Goal: Check status: Check status

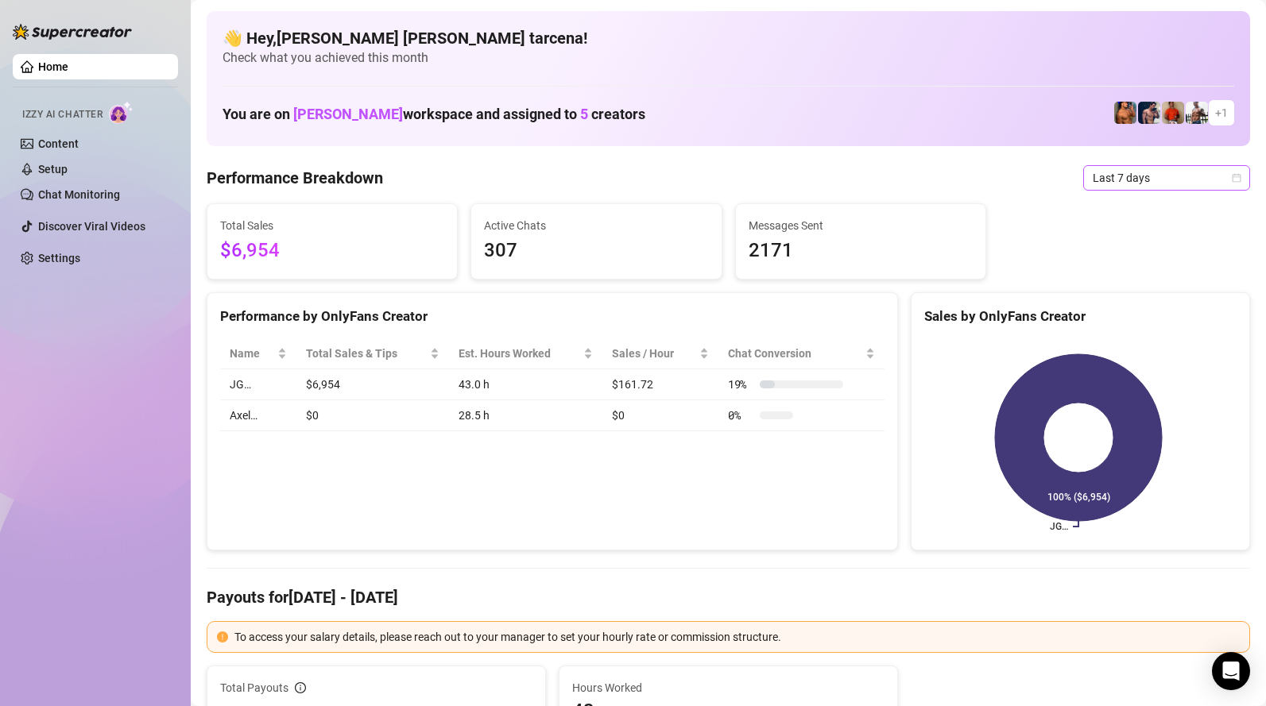
click at [1159, 185] on span "Last 7 days" at bounding box center [1167, 178] width 148 height 24
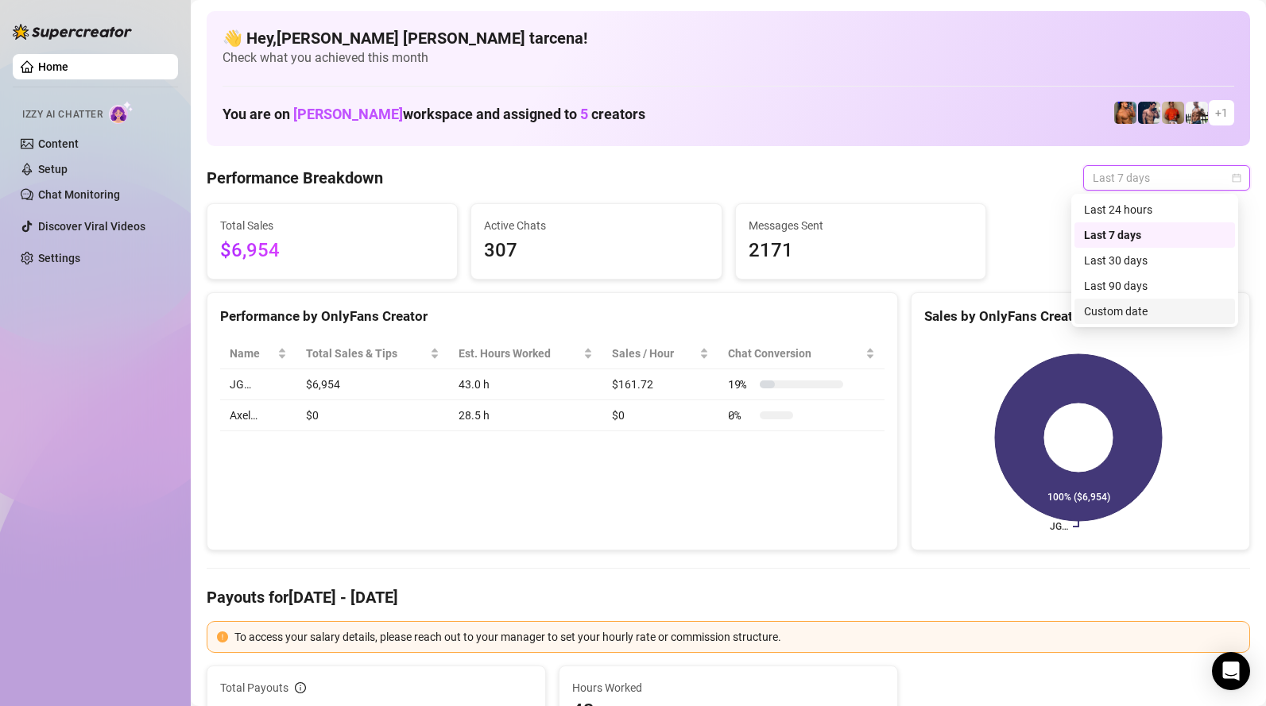
click at [1115, 312] on div "Custom date" at bounding box center [1154, 311] width 141 height 17
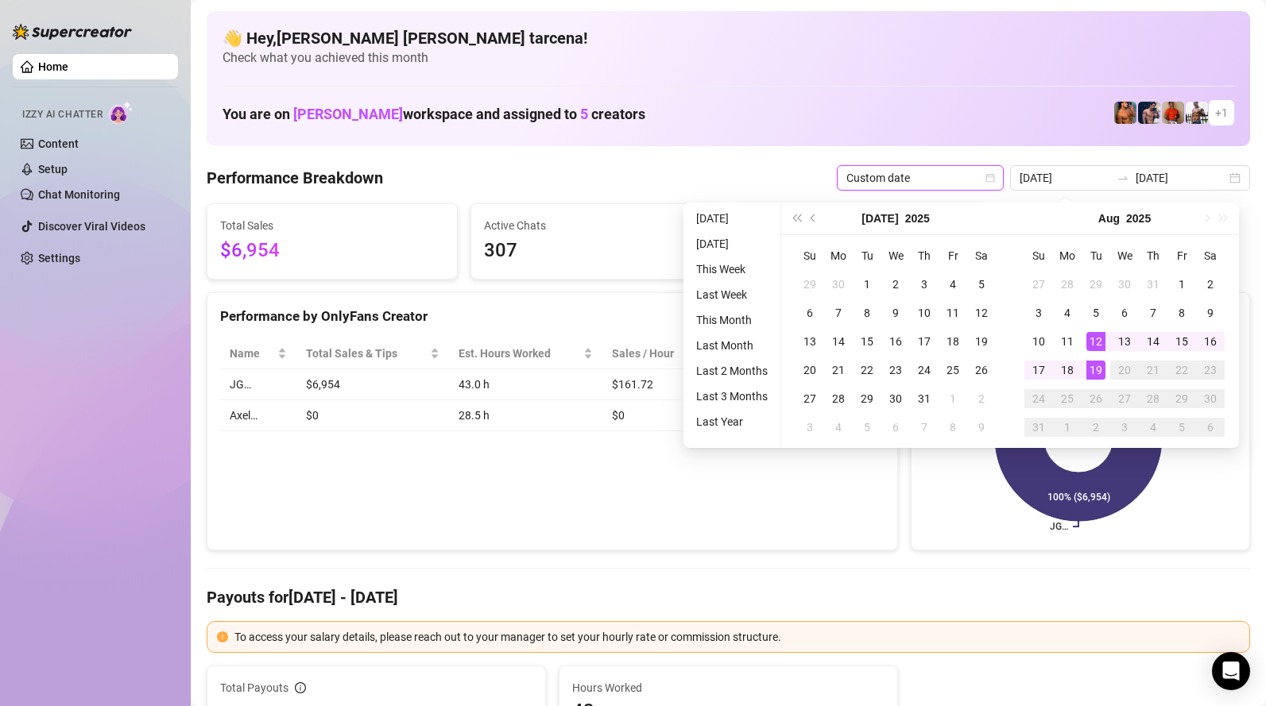
type input "[DATE]"
click at [1094, 371] on div "19" at bounding box center [1095, 370] width 19 height 19
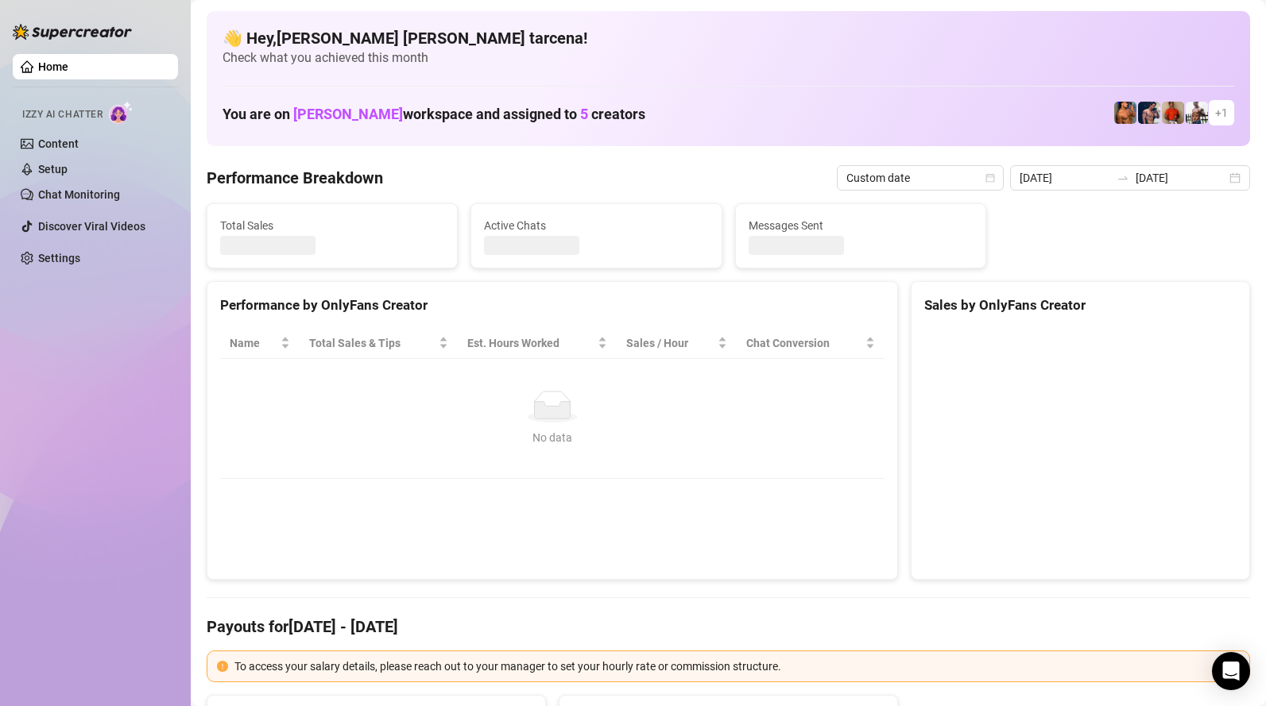
type input "[DATE]"
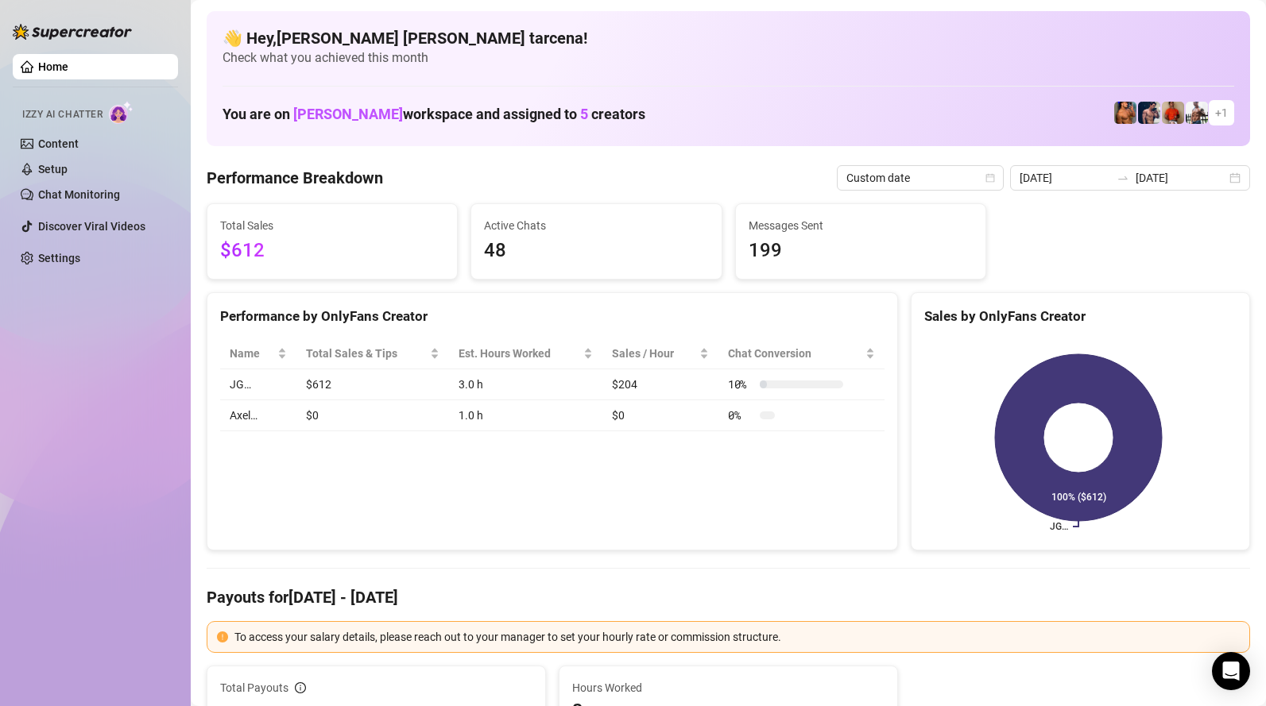
click at [485, 494] on div "Performance by OnlyFans Creator Name Total Sales & Tips Est. Hours Worked Sales…" at bounding box center [552, 421] width 691 height 259
click at [1073, 185] on input "[DATE]" at bounding box center [1065, 177] width 91 height 17
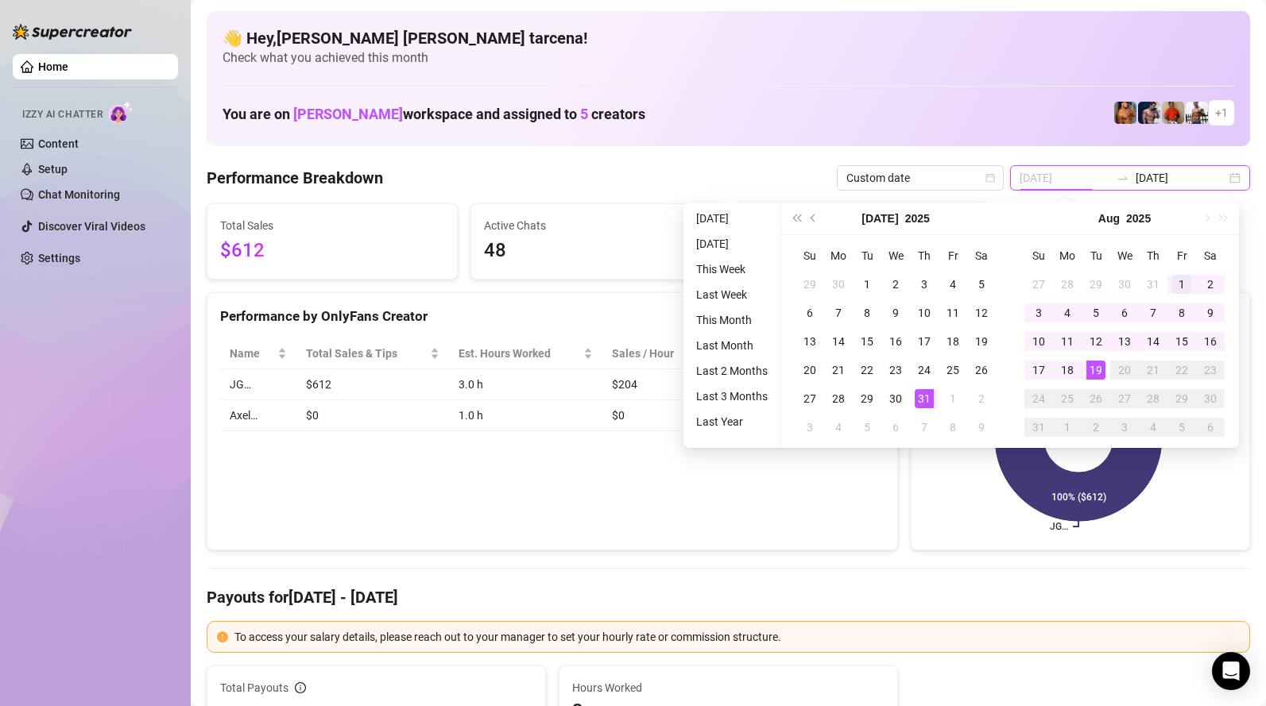
type input "2025-08-01"
click at [1172, 281] on div "1" at bounding box center [1181, 284] width 19 height 19
type input "[DATE]"
click at [1095, 365] on div "19" at bounding box center [1095, 370] width 19 height 19
type input "2025-08-01"
